Goal: Communication & Community: Answer question/provide support

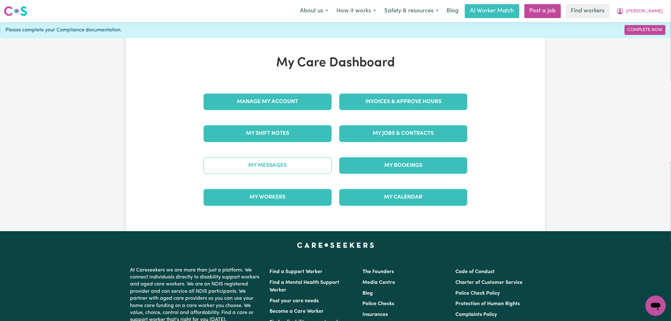
click at [308, 167] on link "My Messages" at bounding box center [268, 165] width 128 height 16
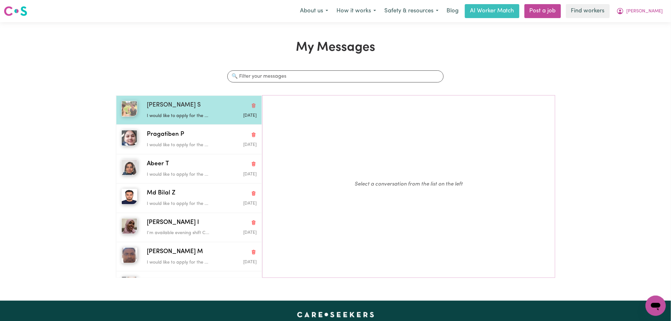
click at [180, 110] on div "I would like to apply for the ..." at bounding box center [183, 115] width 73 height 10
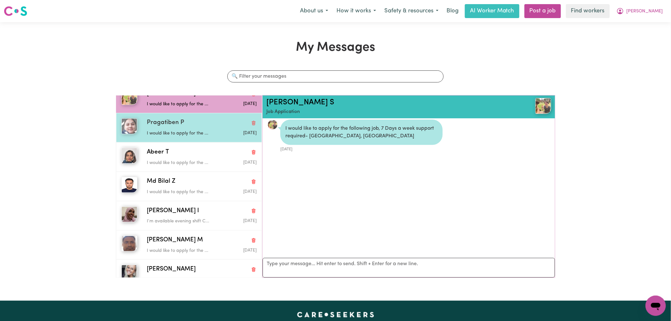
scroll to position [23, 0]
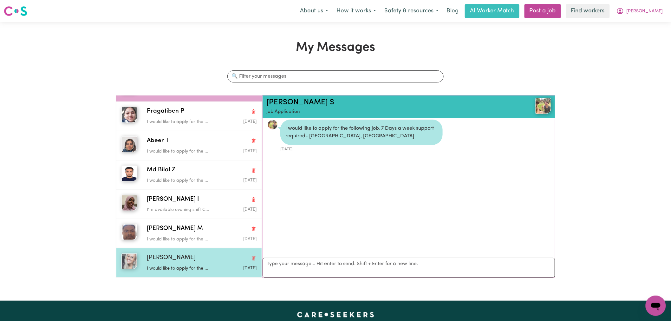
click at [208, 265] on p "I would like to apply for the ..." at bounding box center [183, 268] width 73 height 7
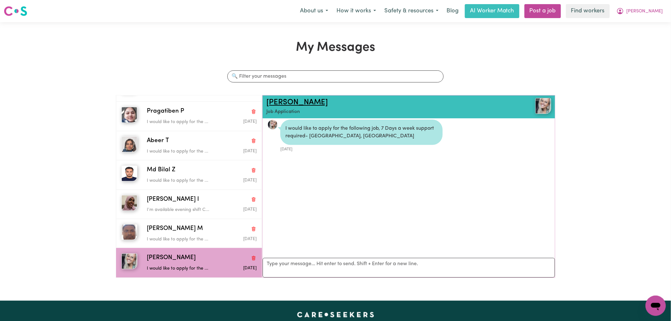
click at [283, 105] on link "Julia B" at bounding box center [297, 103] width 62 height 8
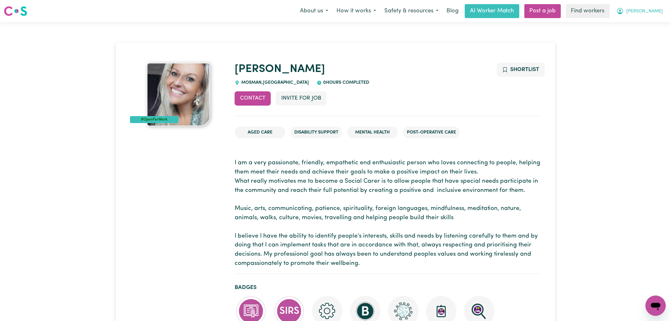
drag, startPoint x: 662, startPoint y: 10, endPoint x: 661, endPoint y: 16, distance: 6.0
click at [662, 10] on span "[PERSON_NAME]" at bounding box center [645, 11] width 36 height 7
click at [647, 37] on link "Logout" at bounding box center [642, 36] width 50 height 12
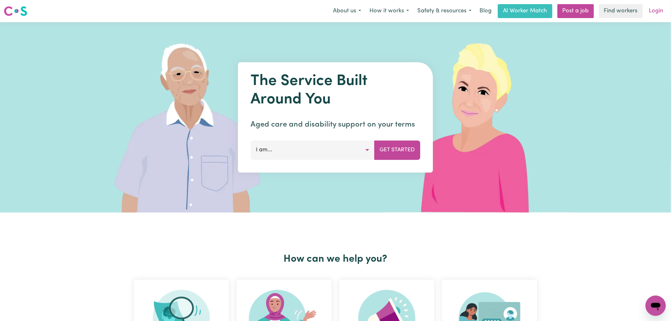
click at [657, 9] on link "Login" at bounding box center [656, 11] width 22 height 14
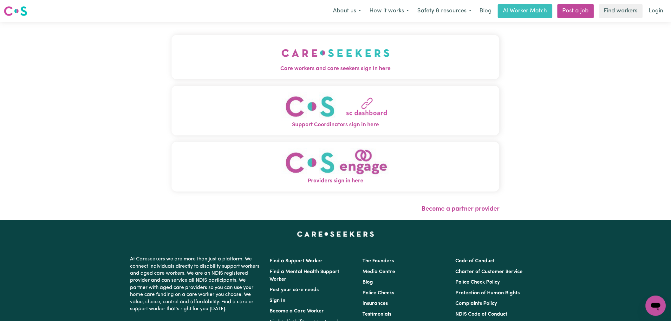
click at [282, 60] on img "Care workers and care seekers sign in here" at bounding box center [336, 52] width 108 height 23
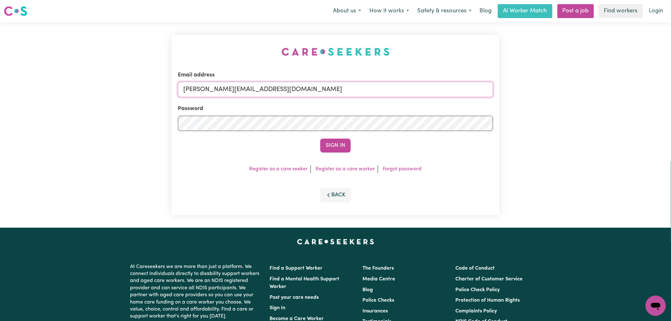
drag, startPoint x: 292, startPoint y: 92, endPoint x: 291, endPoint y: 97, distance: 4.9
click at [292, 92] on input "lindsay@careseekers.com.au" at bounding box center [335, 89] width 315 height 15
drag, startPoint x: 347, startPoint y: 89, endPoint x: 218, endPoint y: 88, distance: 129.4
click at [218, 88] on input "superuser~michaelmusicdream26@gmail.com" at bounding box center [335, 89] width 315 height 15
type input "superuser~michaelmusicdream26@gmail.com"
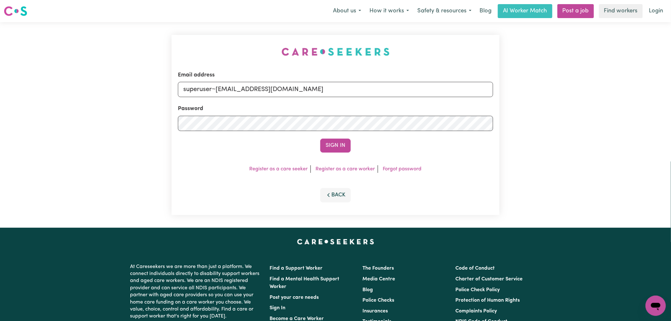
click at [320, 139] on button "Sign In" at bounding box center [335, 146] width 30 height 14
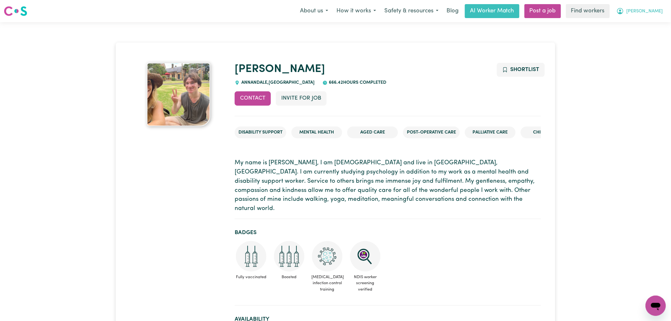
click at [666, 14] on button "[PERSON_NAME]" at bounding box center [639, 10] width 55 height 13
click at [643, 36] on link "Logout" at bounding box center [642, 36] width 50 height 12
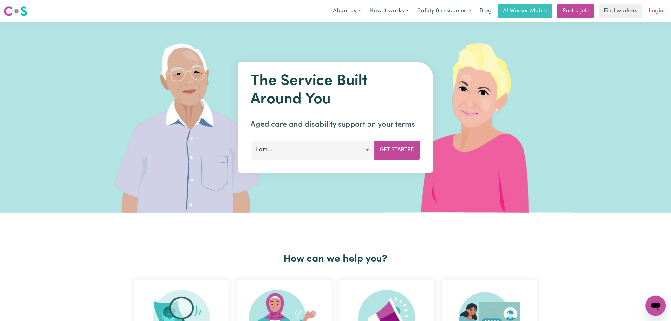
click at [658, 10] on link "Login" at bounding box center [656, 11] width 22 height 14
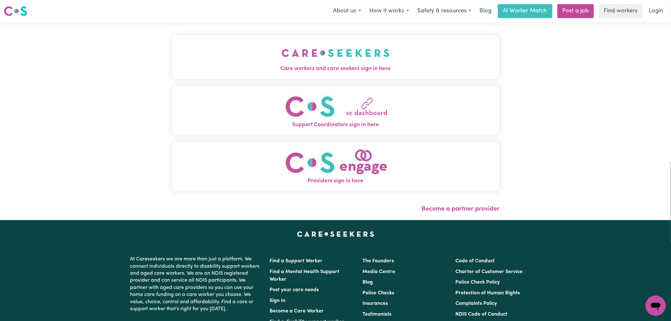
click at [233, 81] on div "Care workers and care seekers sign in here Support Coordinators sign in here Pr…" at bounding box center [336, 116] width 328 height 163
click at [290, 66] on span "Care workers and care seekers sign in here" at bounding box center [336, 69] width 328 height 8
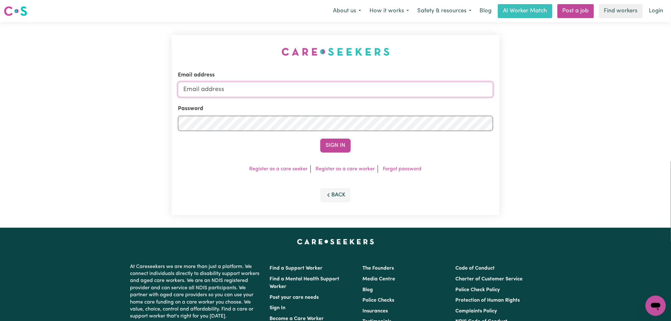
click at [297, 86] on input "Email address" at bounding box center [335, 89] width 315 height 15
click at [303, 97] on form "Email address lindsay@careseekers.com.au Password Sign In" at bounding box center [335, 112] width 315 height 82
click at [300, 89] on input "lindsay@careseekers.com.au" at bounding box center [335, 89] width 315 height 15
drag, startPoint x: 306, startPoint y: 93, endPoint x: 216, endPoint y: 93, distance: 89.8
click at [216, 93] on input "superuser~michaelmusicdream26@gmail.com" at bounding box center [335, 89] width 315 height 15
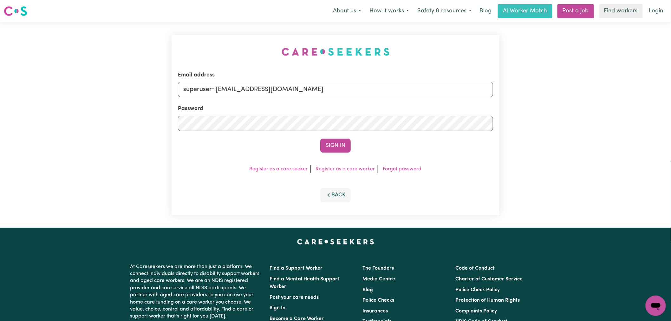
click at [320, 139] on button "Sign In" at bounding box center [335, 146] width 30 height 14
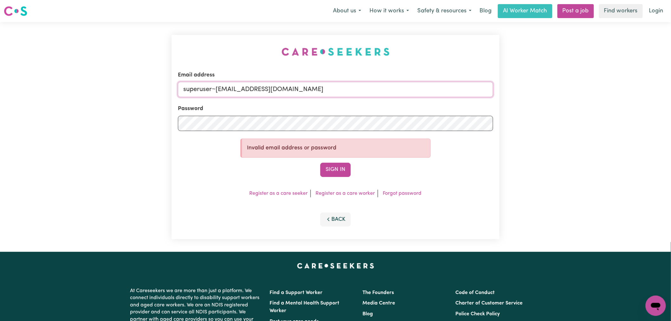
paste input "TimothyTaylormade@careseekers.com.au"
drag, startPoint x: 341, startPoint y: 89, endPoint x: 215, endPoint y: 84, distance: 125.7
click at [215, 84] on input "superuser~TimothyTaylormade@careseekers.com.au" at bounding box center [335, 89] width 315 height 15
type input "superuser~TimothyTaylormade@careseekers.com.au"
click at [339, 169] on button "Sign In" at bounding box center [335, 170] width 30 height 14
